Goal: Information Seeking & Learning: Find contact information

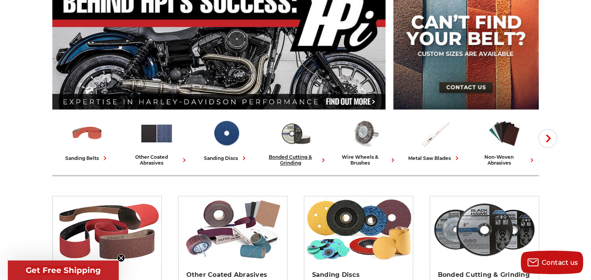
scroll to position [117, 0]
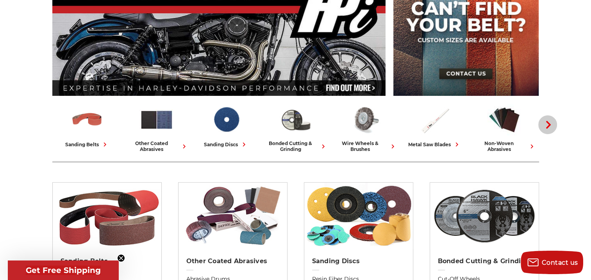
click at [551, 125] on icon "button" at bounding box center [548, 125] width 8 height 8
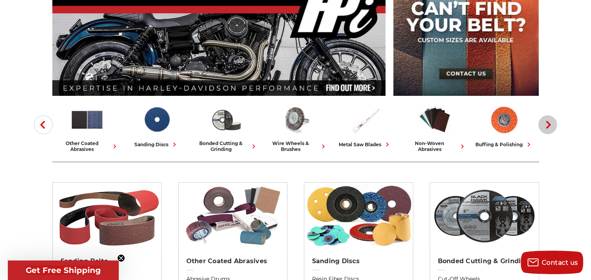
click at [551, 125] on icon "button" at bounding box center [548, 125] width 8 height 8
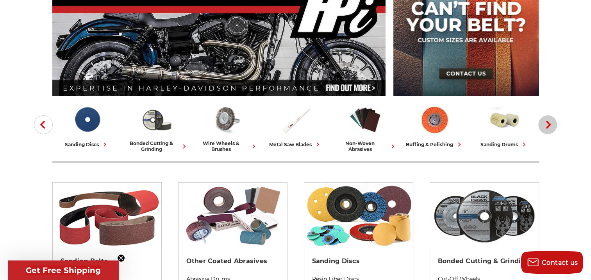
click at [551, 125] on icon "button" at bounding box center [548, 125] width 8 height 8
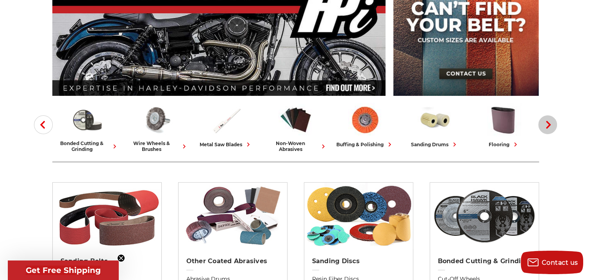
click at [551, 125] on icon "button" at bounding box center [548, 125] width 8 height 8
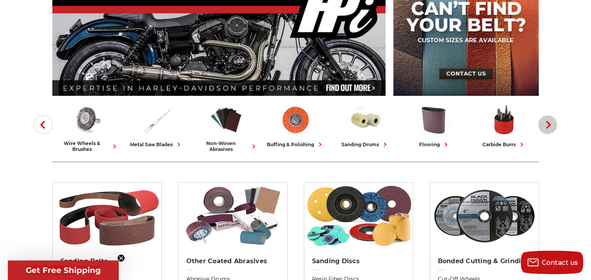
click at [551, 125] on icon "button" at bounding box center [548, 125] width 8 height 8
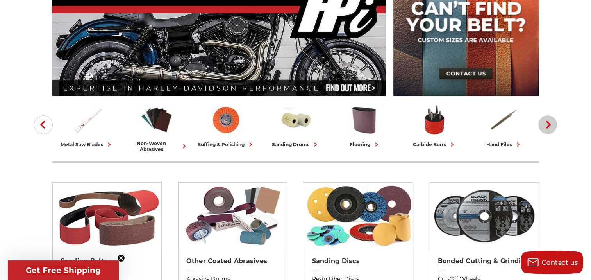
click at [551, 125] on icon "button" at bounding box center [548, 125] width 8 height 8
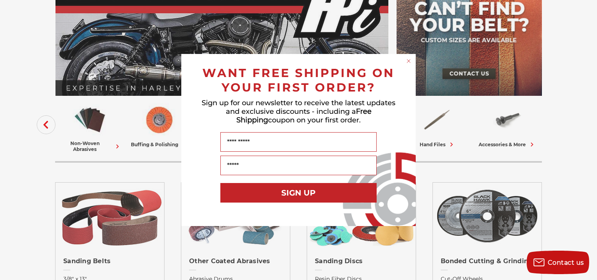
click at [41, 126] on div "Close dialog WANT FREE SHIPPING ON YOUR FIRST ORDER? Sign up for our newsletter…" at bounding box center [298, 140] width 597 height 280
click at [44, 125] on div "Close dialog WANT FREE SHIPPING ON YOUR FIRST ORDER? Sign up for our newsletter…" at bounding box center [298, 140] width 597 height 280
click at [407, 60] on circle "Close dialog" at bounding box center [408, 60] width 7 height 7
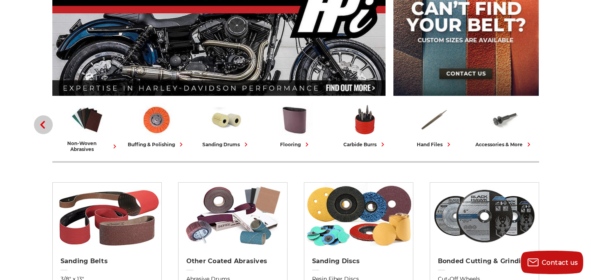
click at [43, 125] on use "button" at bounding box center [42, 125] width 5 height 8
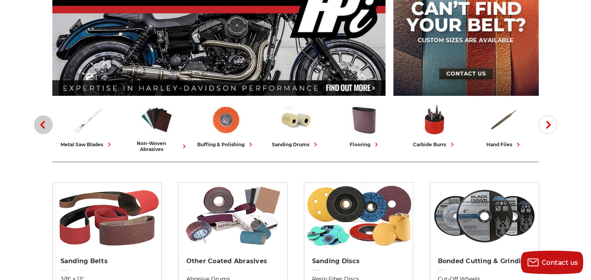
click at [43, 125] on use "button" at bounding box center [42, 125] width 5 height 8
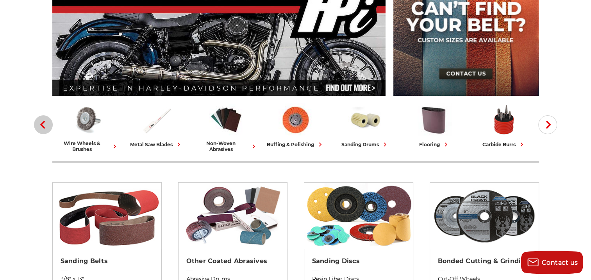
click at [43, 125] on use "button" at bounding box center [42, 125] width 5 height 8
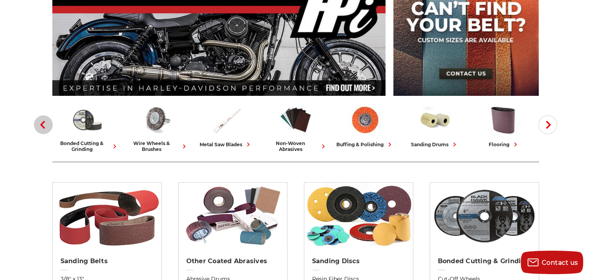
click at [43, 125] on use "button" at bounding box center [42, 125] width 5 height 8
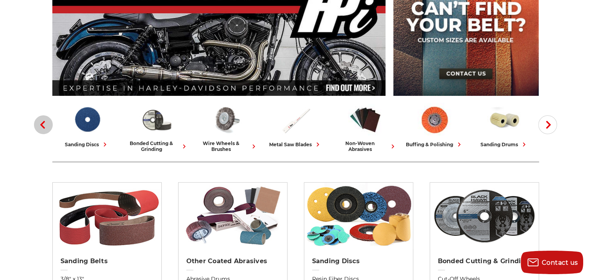
click at [43, 125] on use "button" at bounding box center [42, 125] width 5 height 8
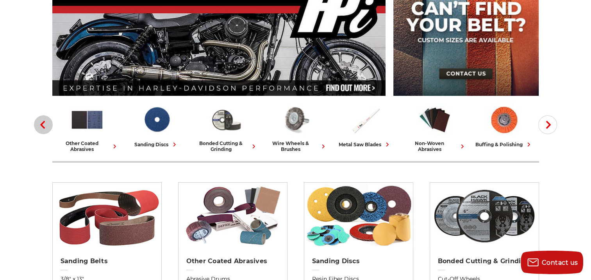
click at [43, 125] on use "button" at bounding box center [42, 125] width 5 height 8
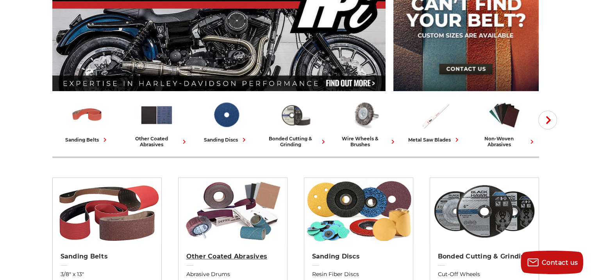
scroll to position [0, 0]
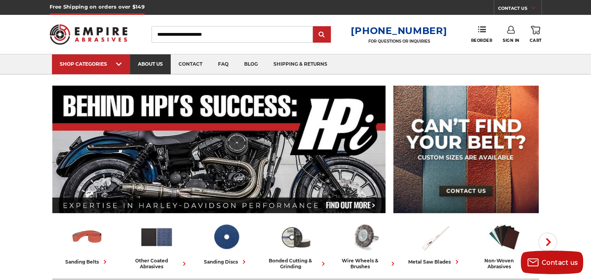
click at [155, 66] on link "about us" at bounding box center [150, 64] width 41 height 20
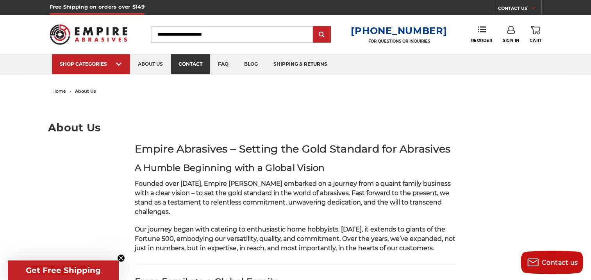
click at [197, 64] on link "contact" at bounding box center [190, 64] width 39 height 20
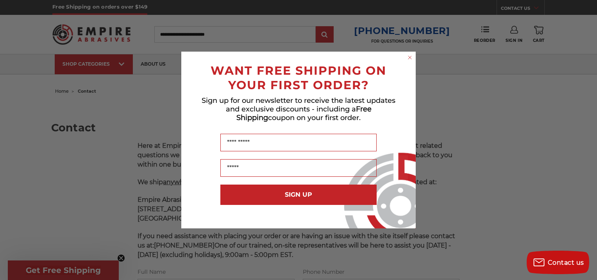
click at [109, 64] on div "Close dialog WANT FREE SHIPPING ON YOUR FIRST ORDER? Sign up for our newsletter…" at bounding box center [298, 140] width 597 height 280
click at [409, 58] on circle "Close dialog" at bounding box center [409, 57] width 7 height 7
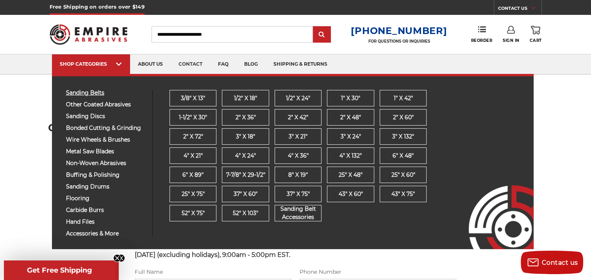
click at [85, 95] on span "sanding belts" at bounding box center [106, 93] width 81 height 6
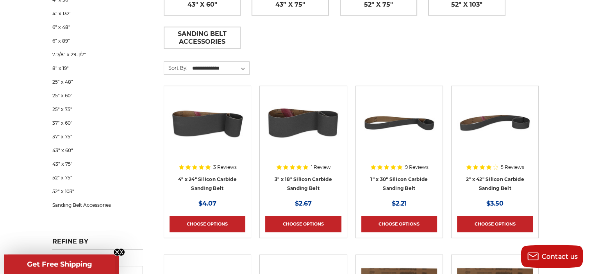
scroll to position [430, 0]
